Goal: Task Accomplishment & Management: Use online tool/utility

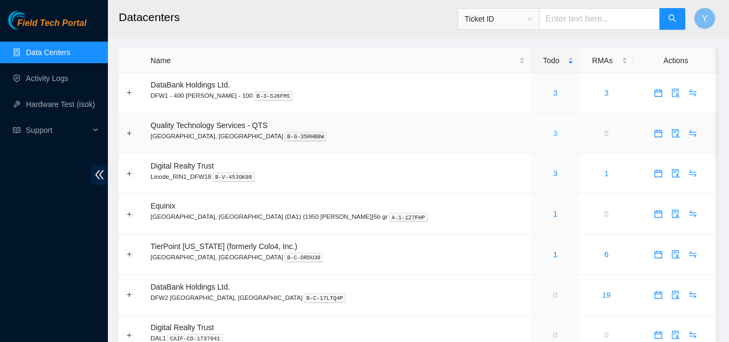
click at [553, 134] on link "3" at bounding box center [555, 133] width 4 height 9
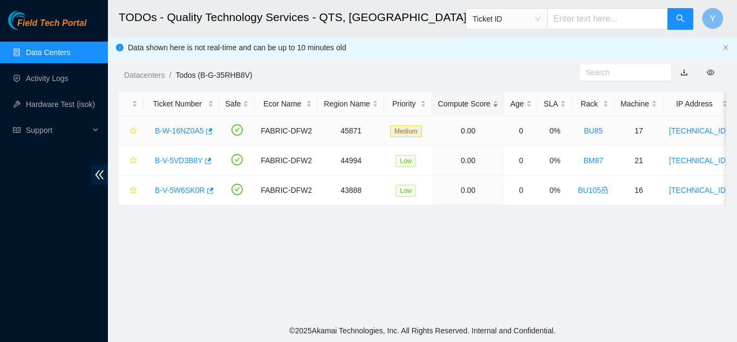
click at [182, 128] on link "B-W-16NZ0A5" at bounding box center [179, 130] width 49 height 9
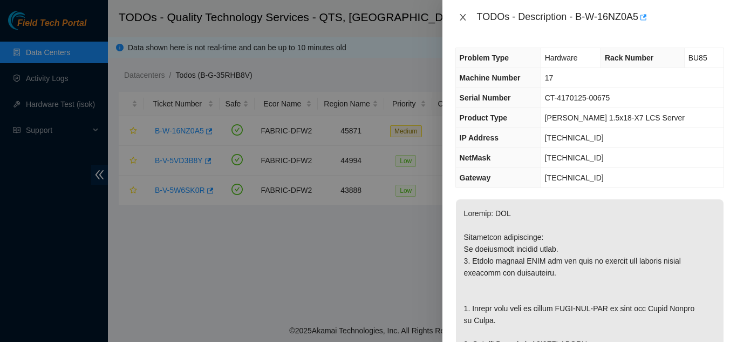
click at [463, 15] on icon "close" at bounding box center [463, 17] width 9 height 9
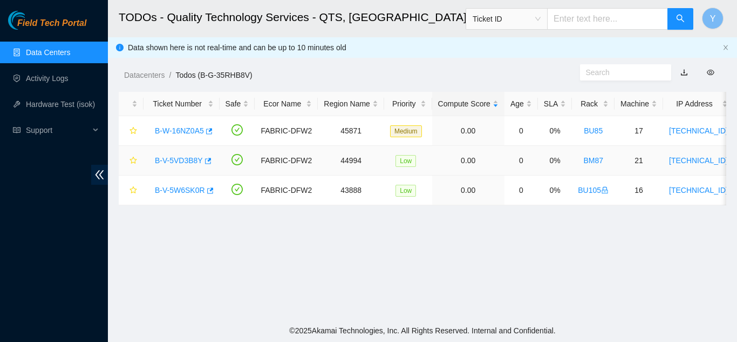
click at [179, 160] on link "B-V-5VD3B8Y" at bounding box center [179, 160] width 48 height 9
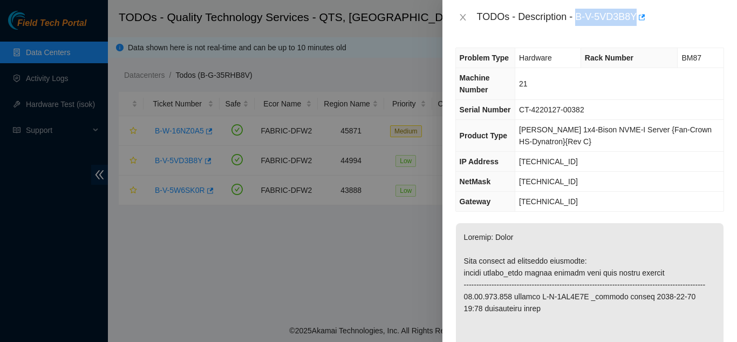
drag, startPoint x: 576, startPoint y: 18, endPoint x: 656, endPoint y: 51, distance: 86.9
click at [637, 14] on div "TODOs - Description - B-V-5VD3B8Y" at bounding box center [600, 17] width 247 height 17
copy div "B-V-5VD3B8Y"
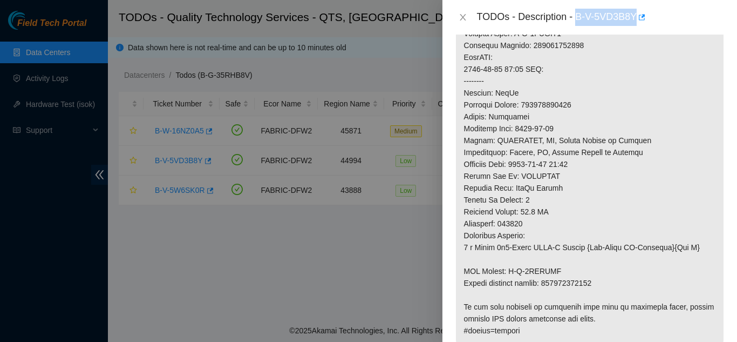
scroll to position [540, 0]
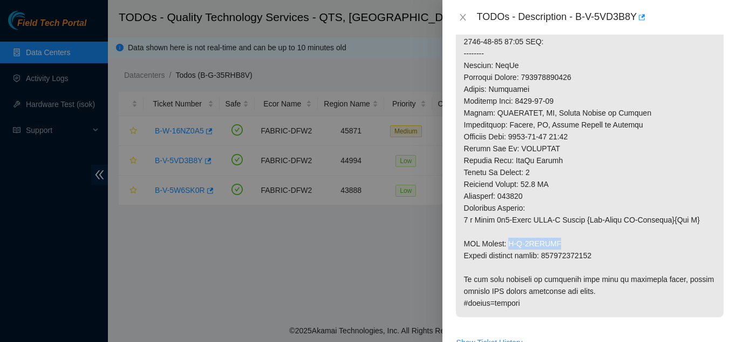
drag, startPoint x: 508, startPoint y: 255, endPoint x: 556, endPoint y: 255, distance: 48.1
click at [556, 255] on p at bounding box center [590, 0] width 268 height 634
copy p "B-V-5VFZELD"
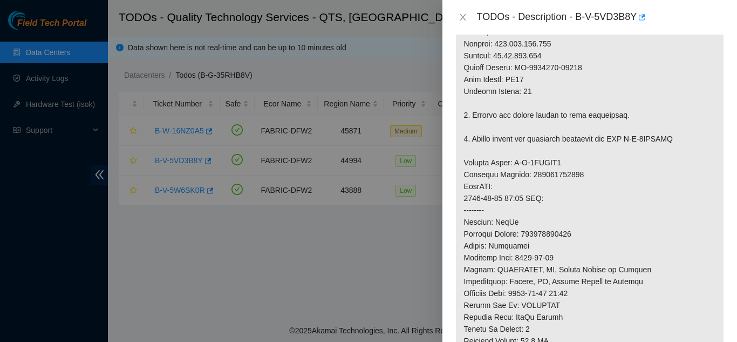
scroll to position [378, 0]
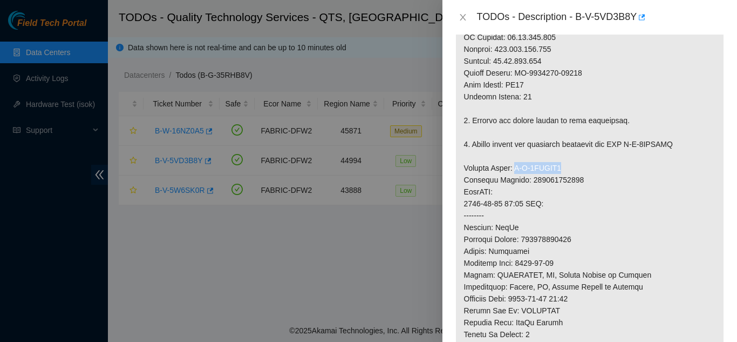
drag, startPoint x: 513, startPoint y: 179, endPoint x: 563, endPoint y: 179, distance: 49.7
click at [562, 179] on p at bounding box center [590, 162] width 268 height 634
copy p "B-V-5VFZEL4"
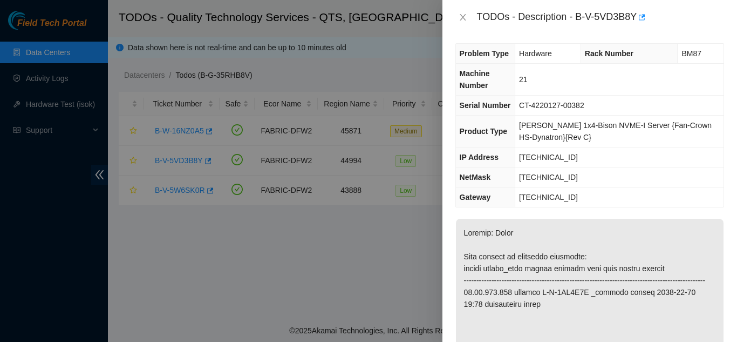
scroll to position [0, 0]
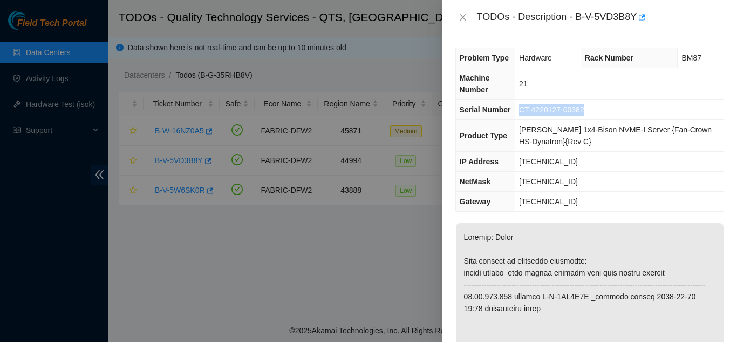
drag, startPoint x: 524, startPoint y: 111, endPoint x: 598, endPoint y: 113, distance: 73.5
click at [596, 113] on td "CT-4220127-00382" at bounding box center [620, 110] width 208 height 20
copy span "CT-4220127-00382"
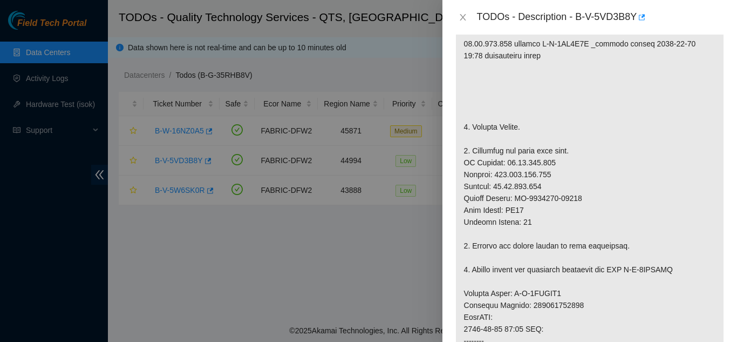
scroll to position [270, 0]
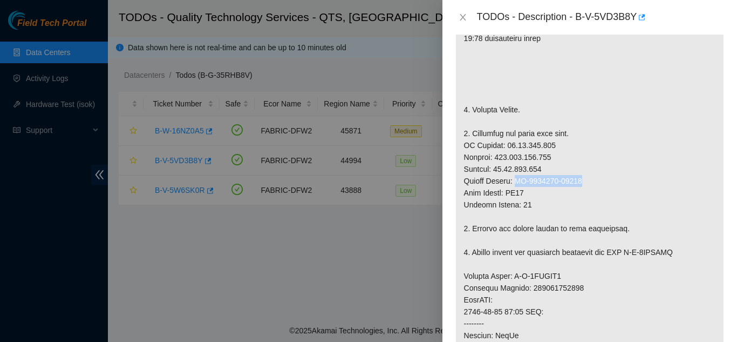
drag, startPoint x: 517, startPoint y: 194, endPoint x: 584, endPoint y: 193, distance: 66.9
click at [584, 193] on p at bounding box center [590, 270] width 268 height 634
copy p "CT-4220127-00190"
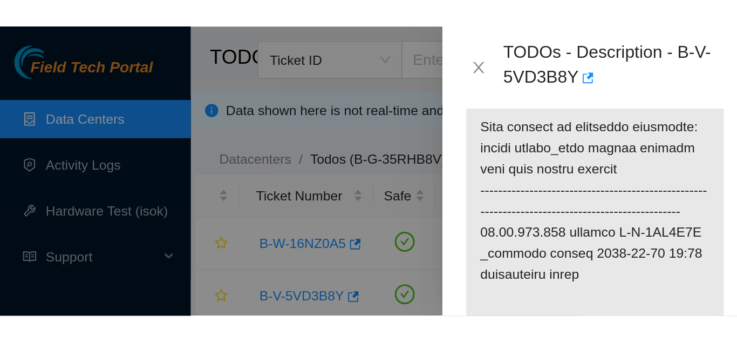
scroll to position [216, 0]
